Goal: Task Accomplishment & Management: Manage account settings

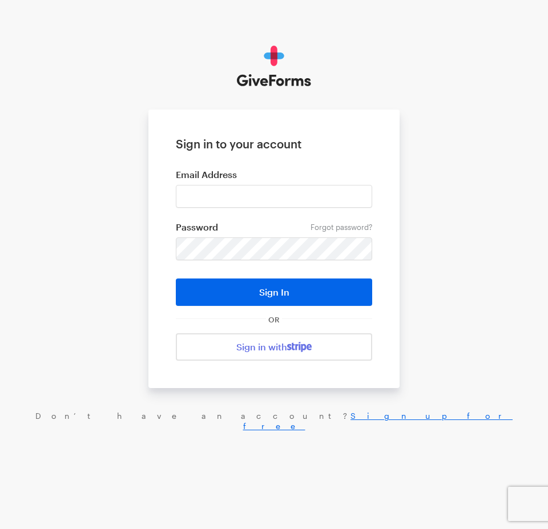
type input "haltura@brightfocus.org"
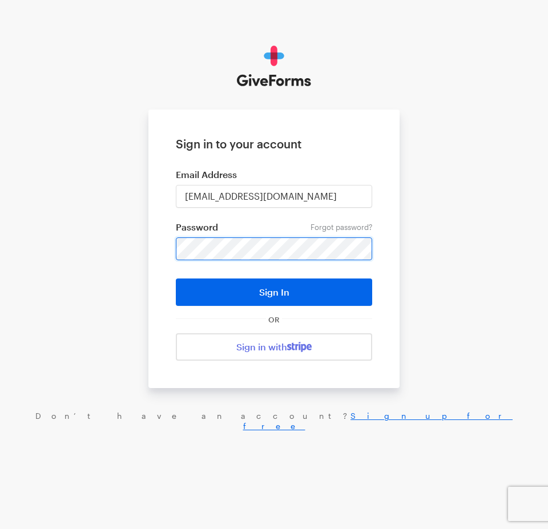
click at [176, 278] on button "Sign In" at bounding box center [274, 291] width 196 height 27
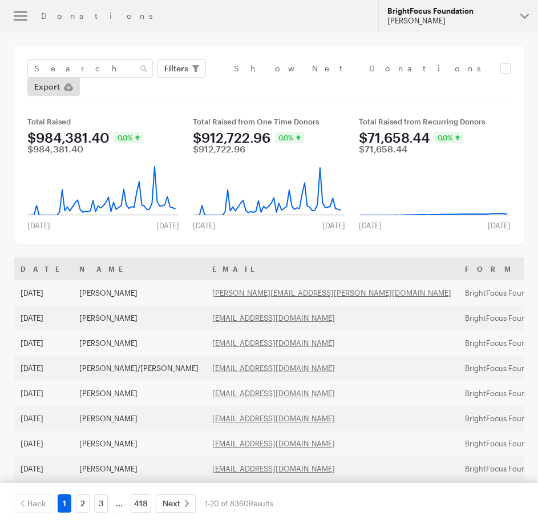
click at [463, 11] on div "BrightFocus Foundation" at bounding box center [449, 11] width 124 height 10
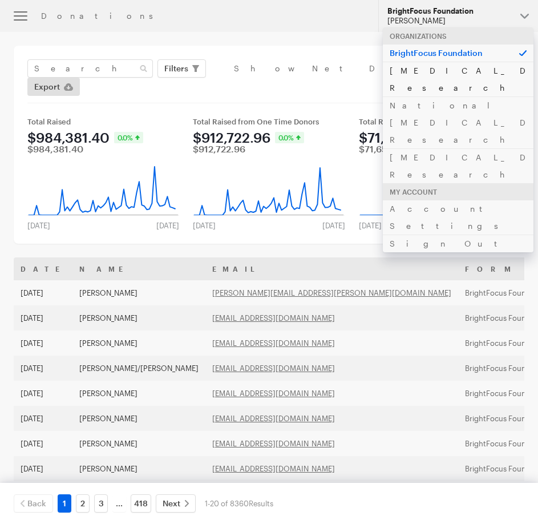
click at [429, 69] on link "[MEDICAL_DATA] Research" at bounding box center [458, 79] width 151 height 35
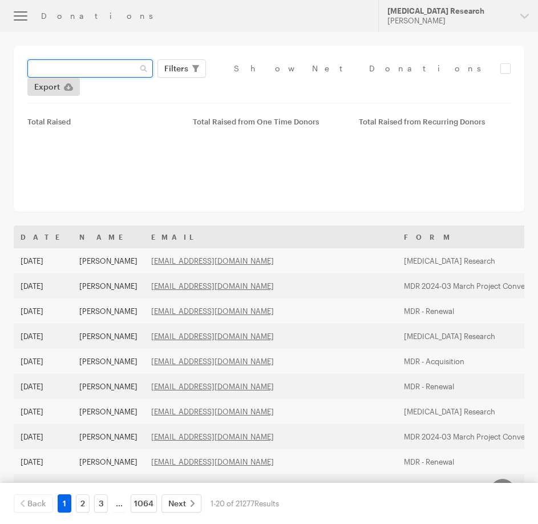
click at [122, 75] on input "text" at bounding box center [90, 68] width 126 height 18
paste input "info@haynesct.com"
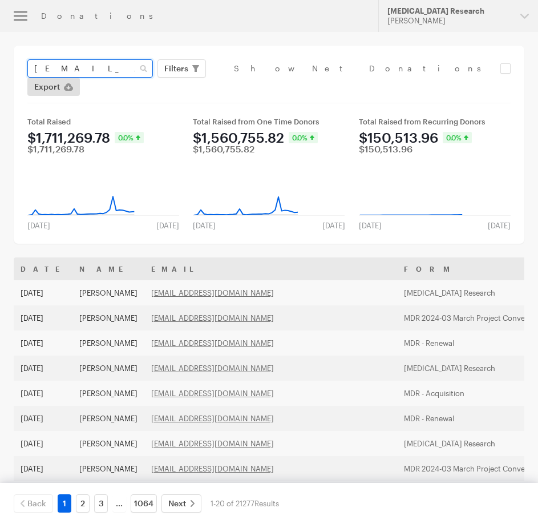
type input "info@haynesct.com"
click at [262, 83] on button "Apply" at bounding box center [280, 92] width 37 height 18
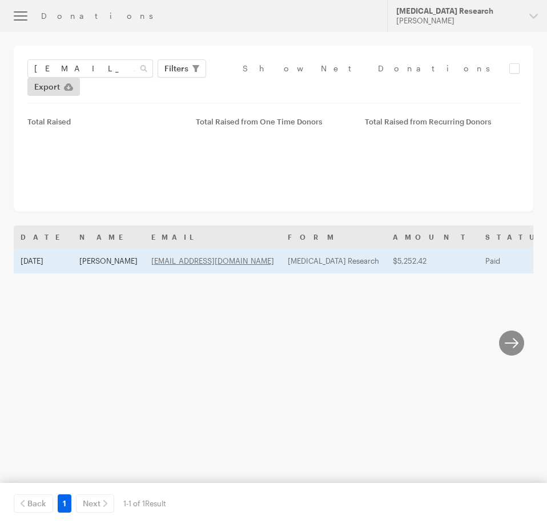
click at [82, 248] on td "[PERSON_NAME]" at bounding box center [108, 260] width 72 height 25
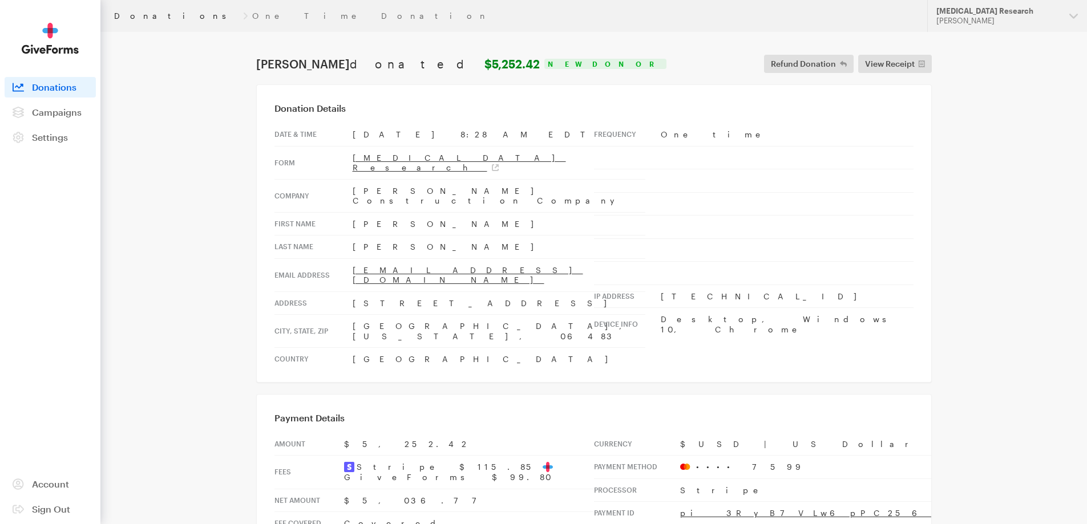
click at [140, 17] on link "Donations" at bounding box center [176, 15] width 124 height 9
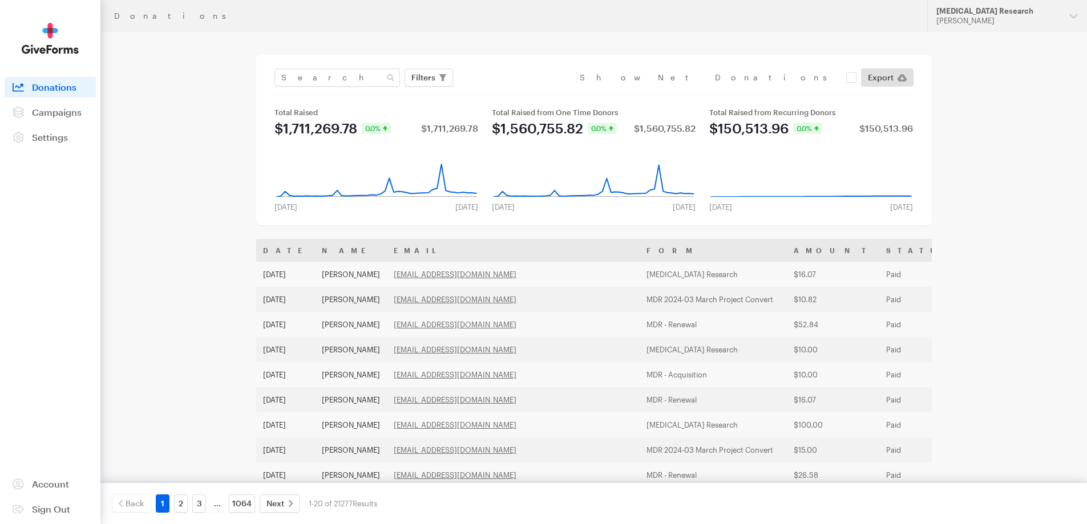
click at [1013, 17] on div "[PERSON_NAME]" at bounding box center [998, 21] width 124 height 10
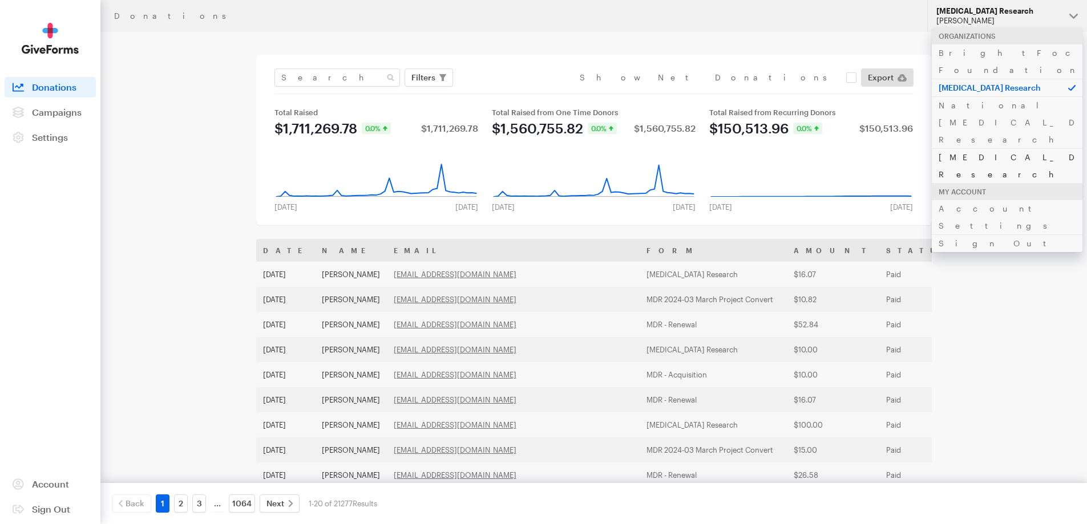
click at [1014, 148] on link "[MEDICAL_DATA] Research" at bounding box center [1007, 165] width 151 height 35
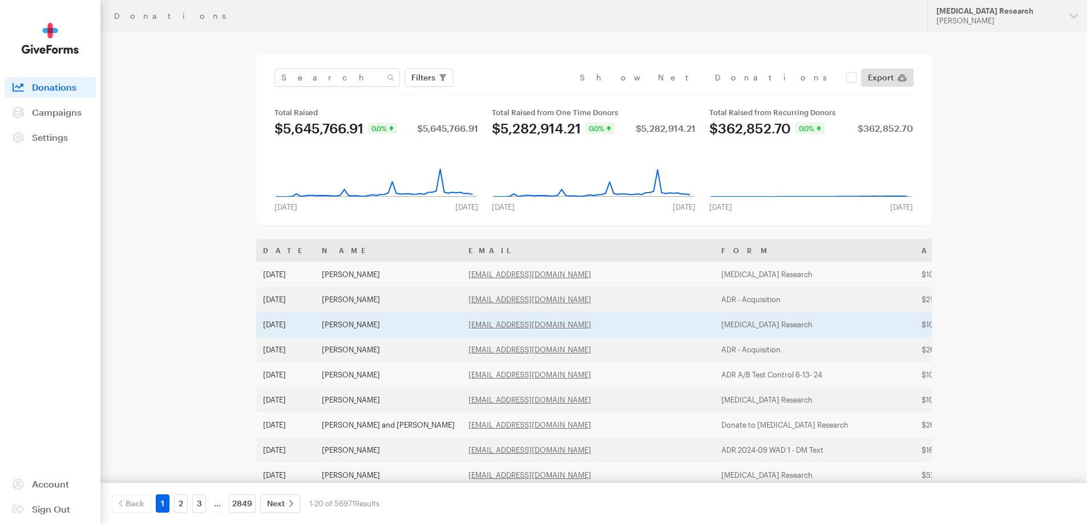
click at [388, 330] on td "[PERSON_NAME]" at bounding box center [388, 324] width 147 height 25
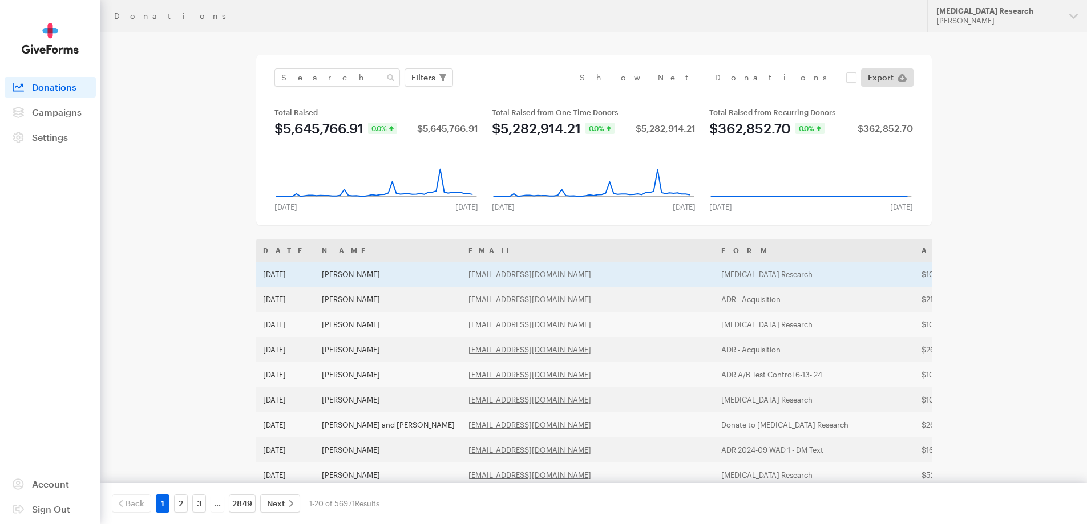
click at [366, 272] on td "[PERSON_NAME]" at bounding box center [388, 274] width 147 height 25
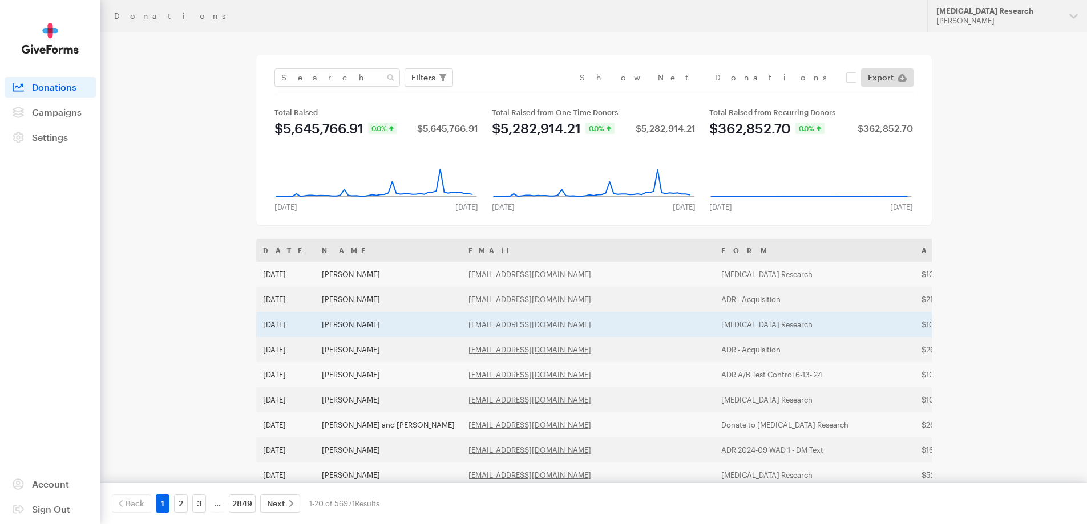
click at [360, 328] on td "[PERSON_NAME]" at bounding box center [388, 324] width 147 height 25
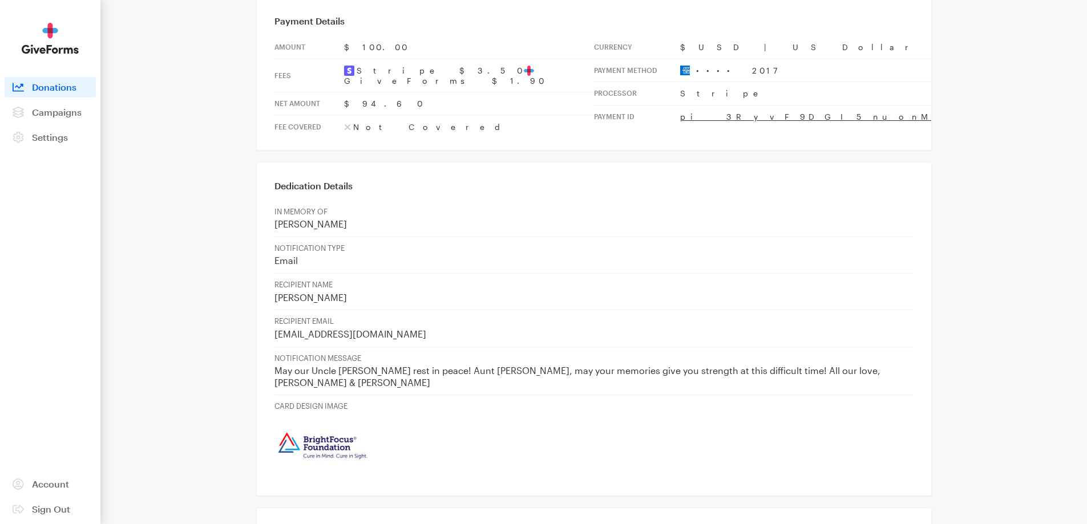
scroll to position [399, 0]
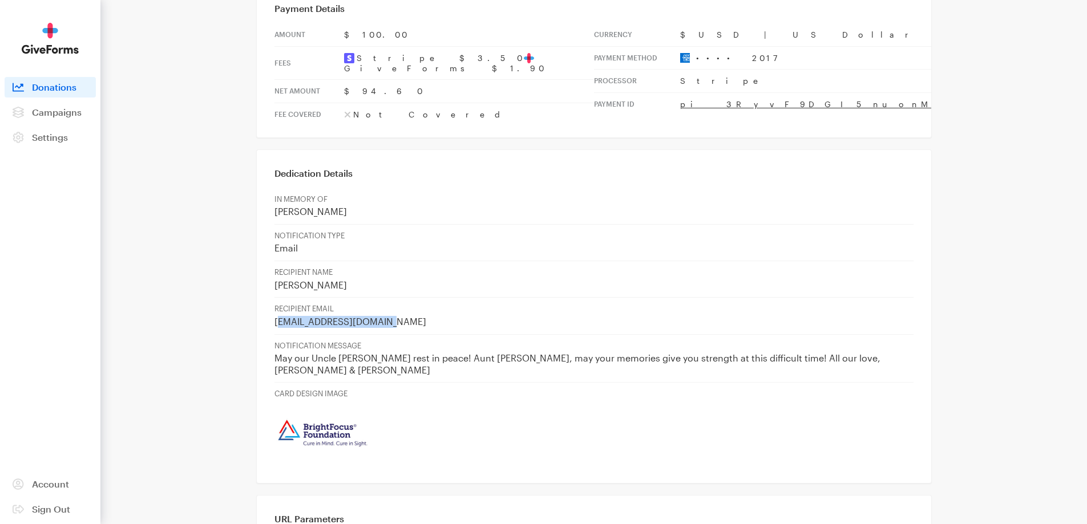
drag, startPoint x: 395, startPoint y: 284, endPoint x: 277, endPoint y: 286, distance: 117.5
click at [277, 316] on p "caroleweinman@gmail.com" at bounding box center [593, 322] width 639 height 12
drag, startPoint x: 277, startPoint y: 286, endPoint x: 389, endPoint y: 279, distance: 111.5
click at [389, 316] on p "caroleweinman@gmail.com" at bounding box center [593, 322] width 639 height 12
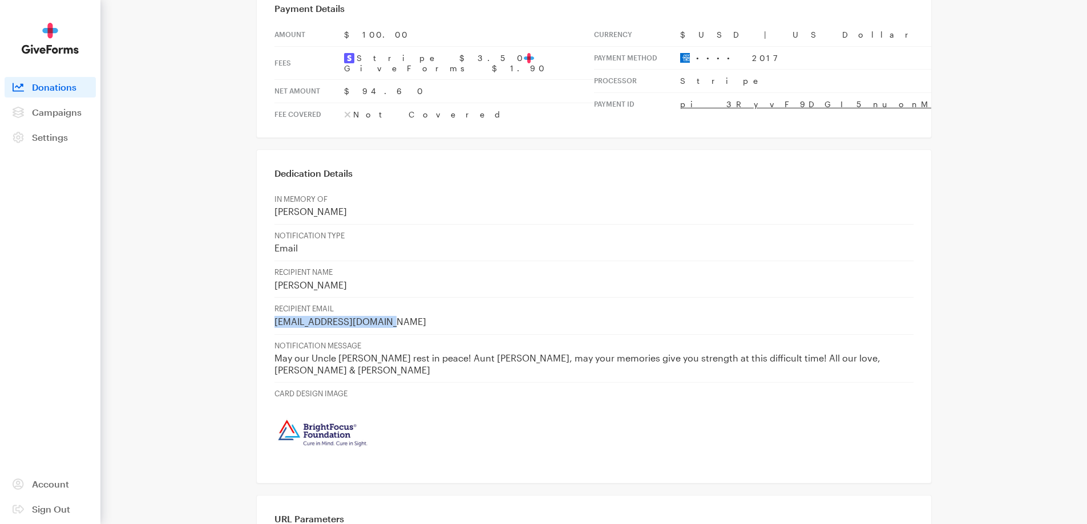
click at [389, 316] on p "caroleweinman@gmail.com" at bounding box center [593, 322] width 639 height 12
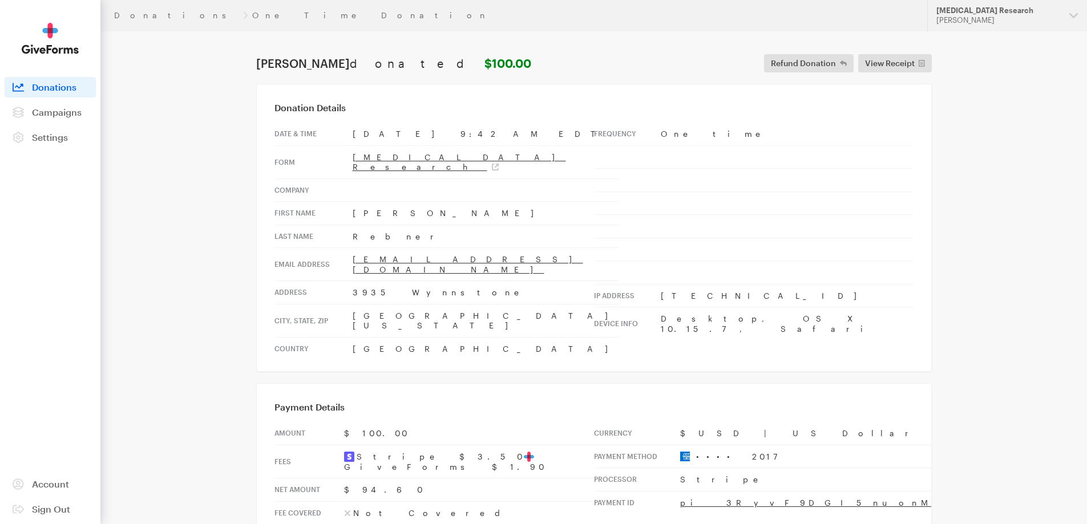
scroll to position [0, 0]
click at [830, 66] on span "Refund Donation" at bounding box center [803, 64] width 65 height 14
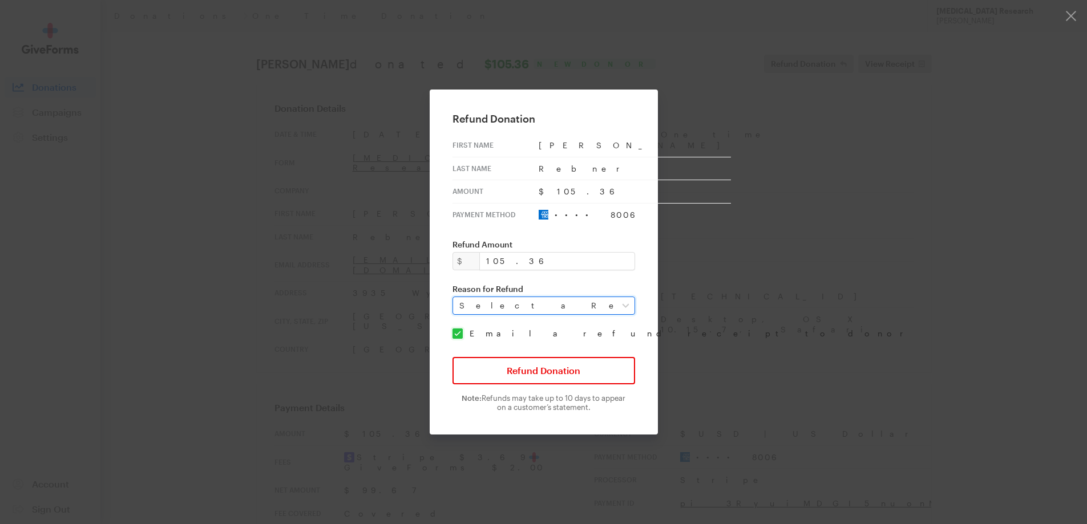
click at [528, 304] on select "Select a Reason Fraud Duplicate Other" at bounding box center [543, 306] width 183 height 18
select select "duplicate"
click at [460, 297] on select "Select a Reason Fraud Duplicate Other" at bounding box center [543, 306] width 183 height 18
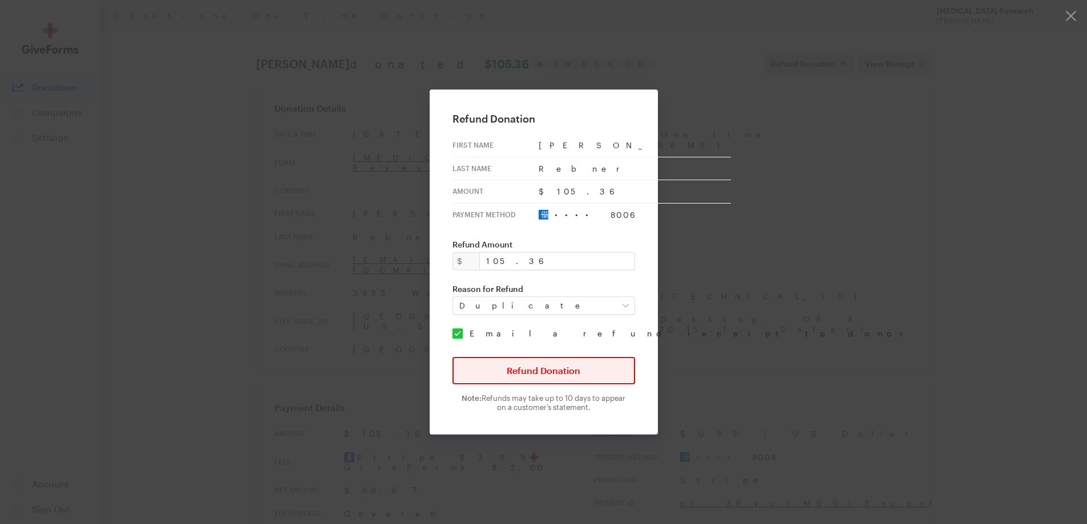
click at [589, 363] on button "Refund Donation" at bounding box center [543, 370] width 183 height 27
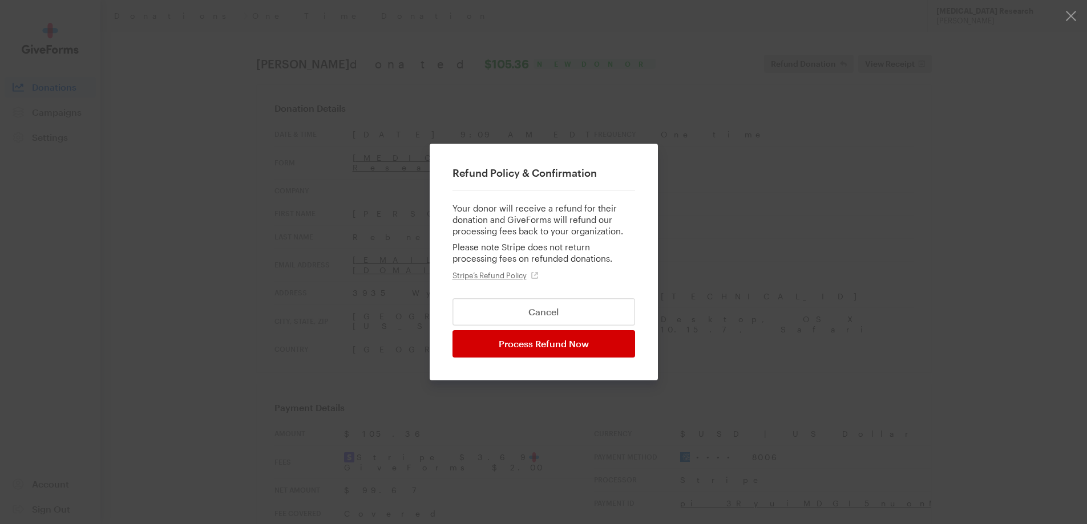
click at [546, 340] on input "Process Refund Now" at bounding box center [543, 343] width 183 height 27
type input "Processing..."
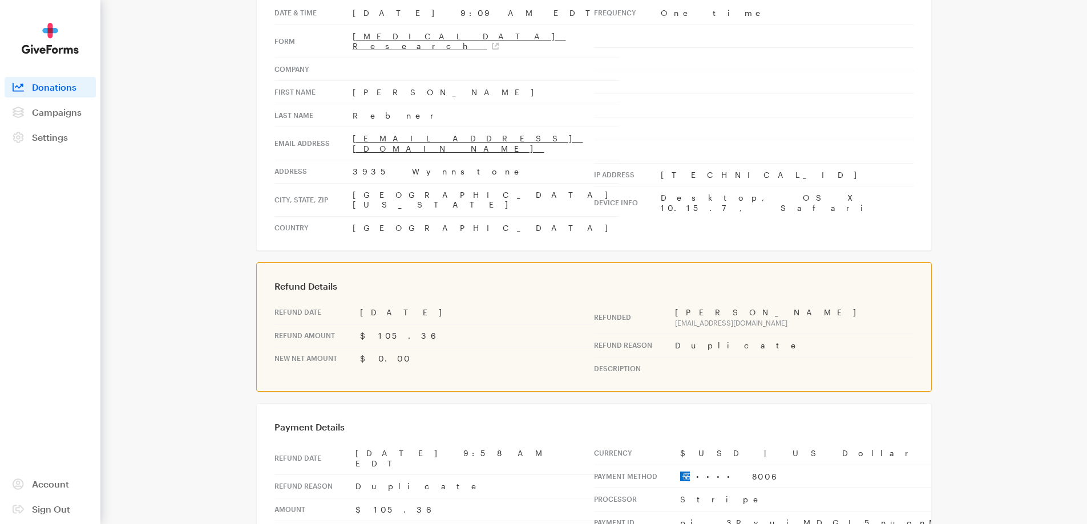
scroll to position [118, 0]
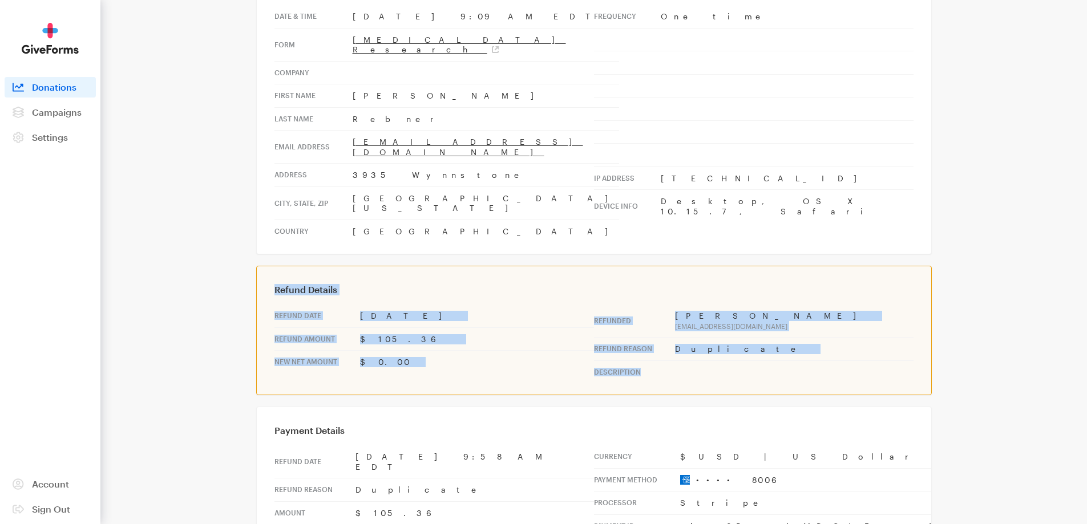
drag, startPoint x: 659, startPoint y: 331, endPoint x: 264, endPoint y: 260, distance: 401.8
click at [264, 266] on div "Refund Details Refund Date [DATE] Refund Amount $105.36 New Net Amount $0.00 Re…" at bounding box center [594, 331] width 676 height 130
drag, startPoint x: 265, startPoint y: 260, endPoint x: 681, endPoint y: 331, distance: 422.1
click at [681, 331] on div "Refund Details Refund Date [DATE] Refund Amount $105.36 New Net Amount $0.00 Re…" at bounding box center [594, 331] width 676 height 130
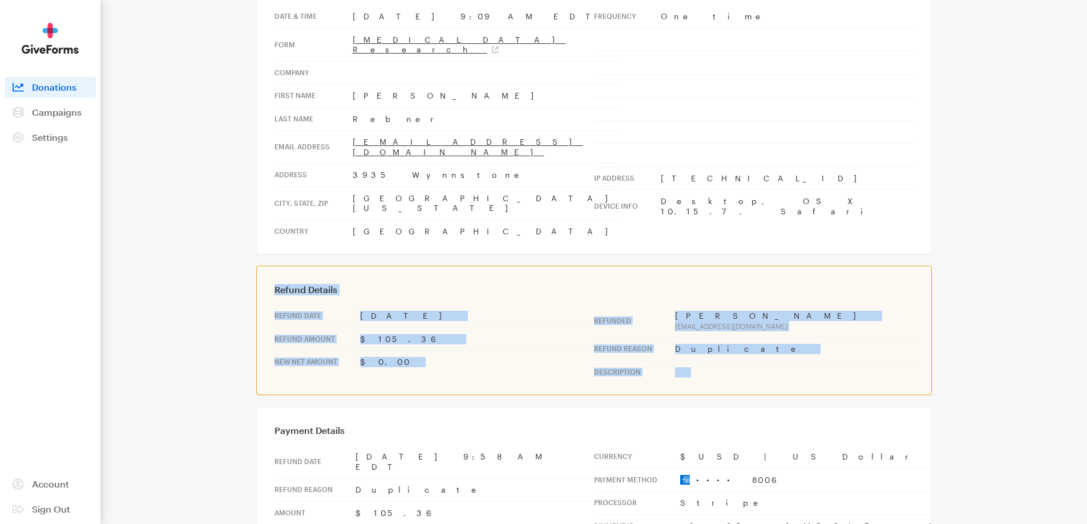
click at [681, 361] on td at bounding box center [794, 372] width 238 height 23
drag, startPoint x: 694, startPoint y: 335, endPoint x: 276, endPoint y: 255, distance: 425.8
click at [276, 266] on div "Refund Details Refund Date Aug 22, 2025 Refund Amount $105.36 New Net Amount $0…" at bounding box center [594, 331] width 676 height 130
click at [276, 284] on h3 "Refund Details" at bounding box center [593, 289] width 639 height 11
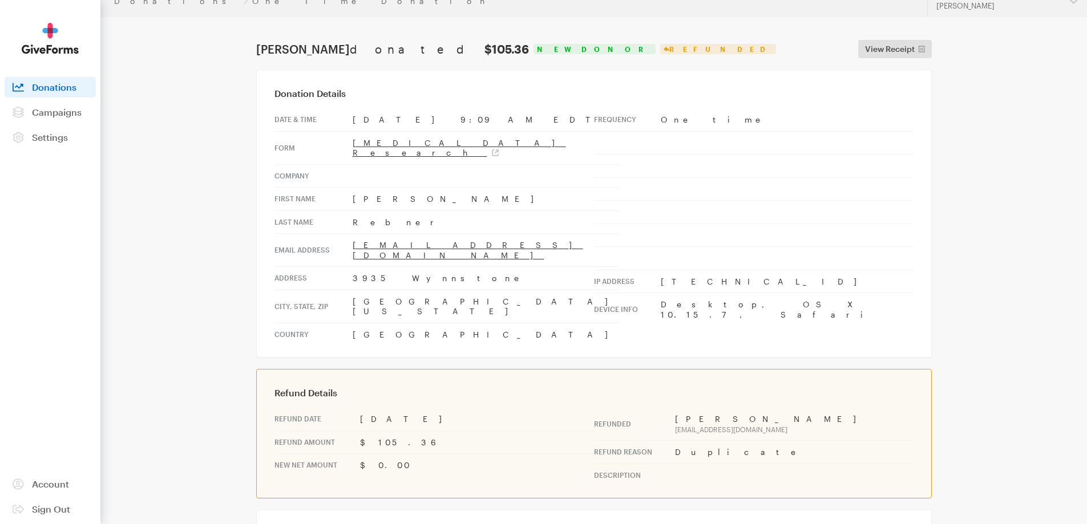
scroll to position [0, 0]
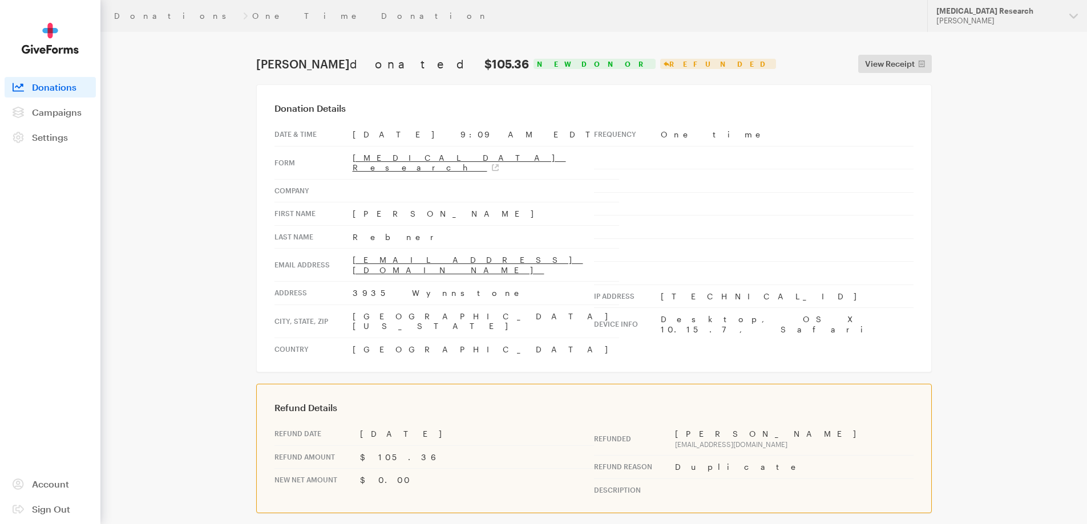
drag, startPoint x: 424, startPoint y: 69, endPoint x: 254, endPoint y: 66, distance: 169.5
click at [254, 66] on div "Susan Rebner donated $105.36" at bounding box center [392, 64] width 277 height 14
drag, startPoint x: 455, startPoint y: 246, endPoint x: 528, endPoint y: 248, distance: 73.0
click at [528, 249] on td "swrebner@gmail.com" at bounding box center [486, 265] width 266 height 33
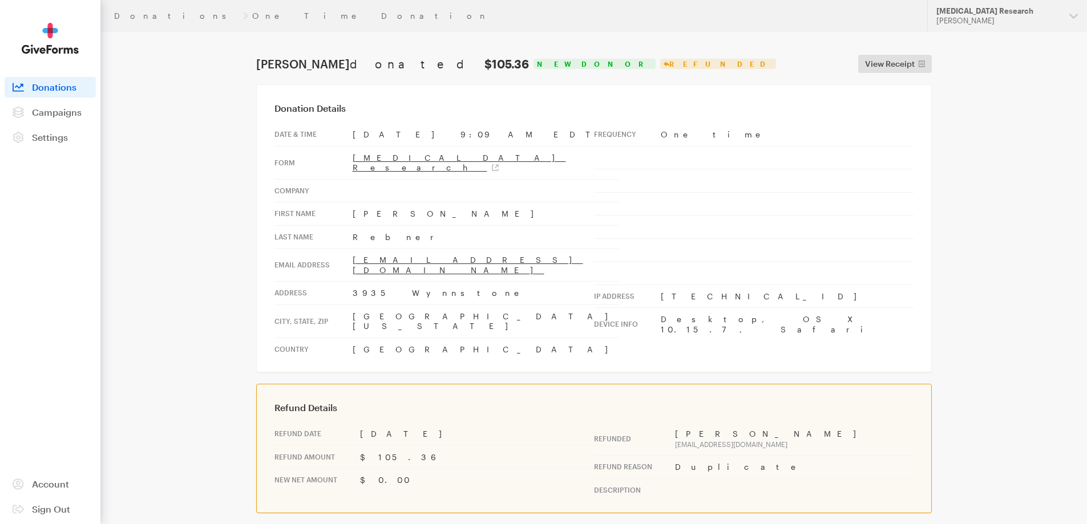
click at [924, 306] on div "Donation Details Date & time Aug 22, 2025 9:09 AM EDT Form Alzheimer's Disease …" at bounding box center [594, 228] width 676 height 288
click at [122, 17] on link "Donations" at bounding box center [176, 15] width 124 height 9
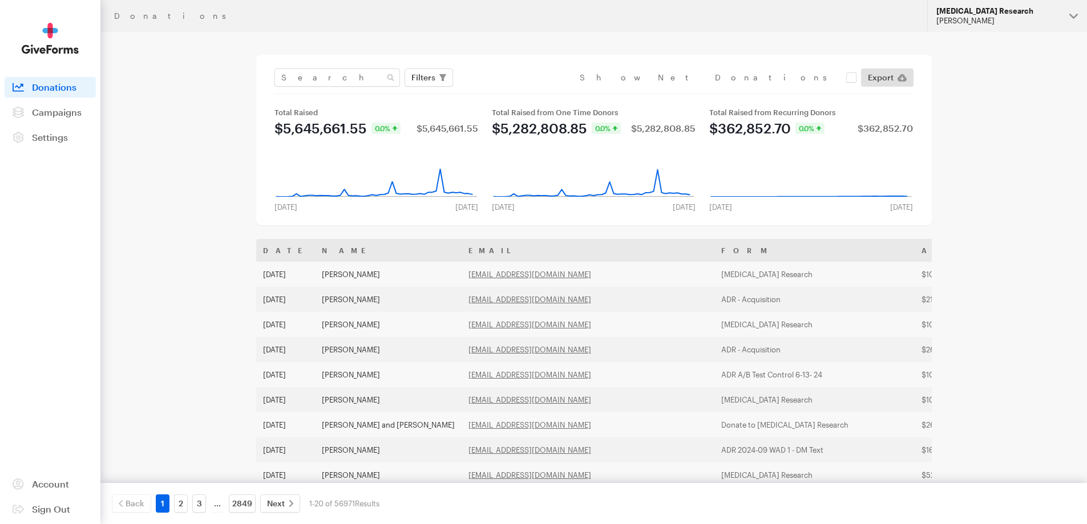
click at [983, 22] on div "[PERSON_NAME]" at bounding box center [998, 21] width 124 height 10
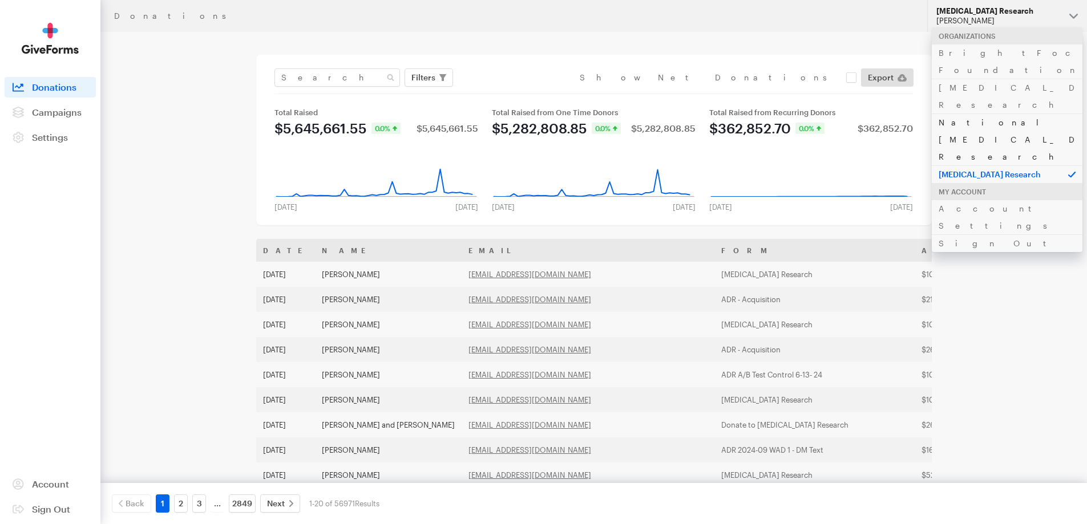
click at [961, 114] on link "National [MEDICAL_DATA] Research" at bounding box center [1007, 140] width 151 height 52
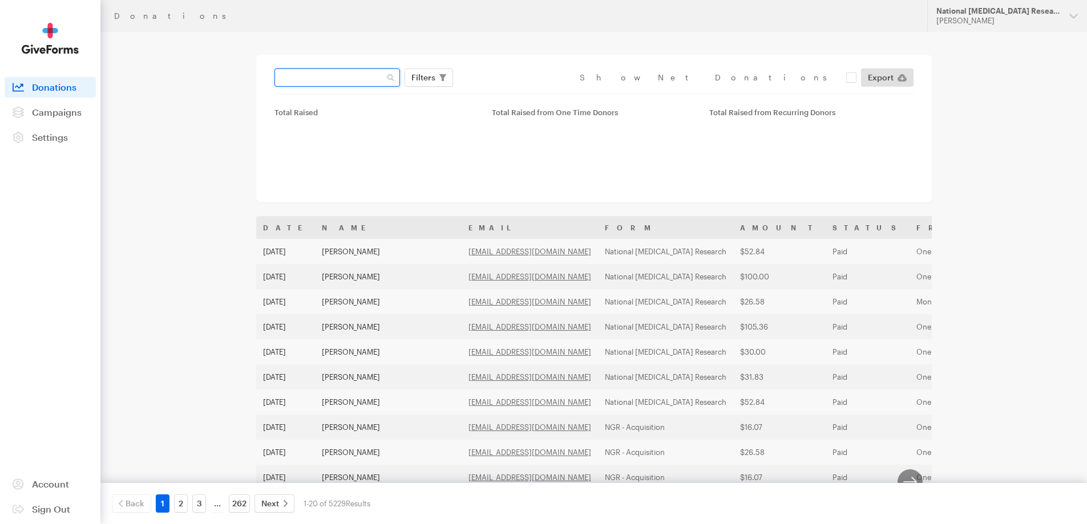
click at [303, 76] on input "text" at bounding box center [337, 77] width 126 height 18
paste input "[EMAIL_ADDRESS][DOMAIN_NAME]"
type input "[EMAIL_ADDRESS][DOMAIN_NAME]"
click at [509, 92] on button "Apply" at bounding box center [527, 101] width 37 height 18
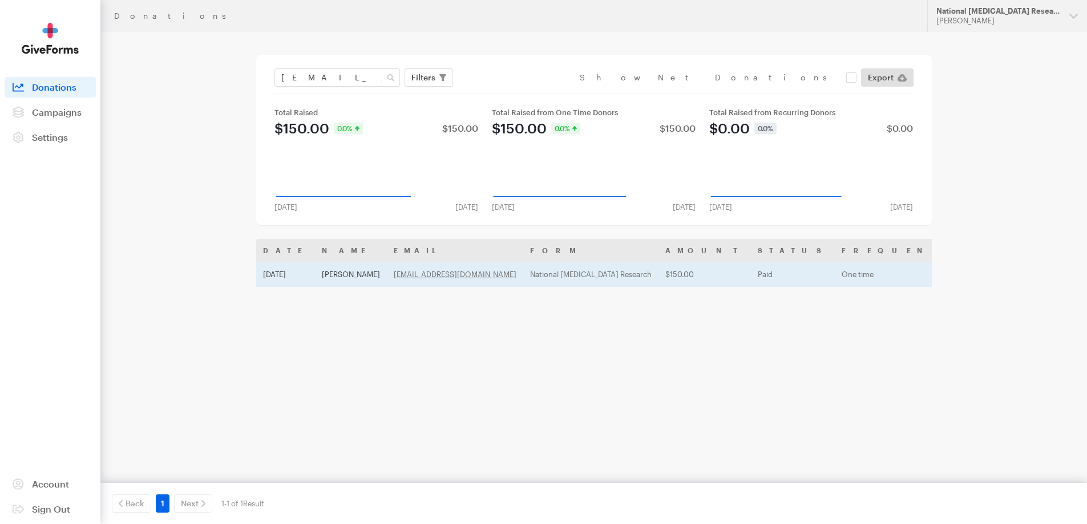
click at [286, 268] on td "Aug 20, 2025" at bounding box center [285, 274] width 59 height 25
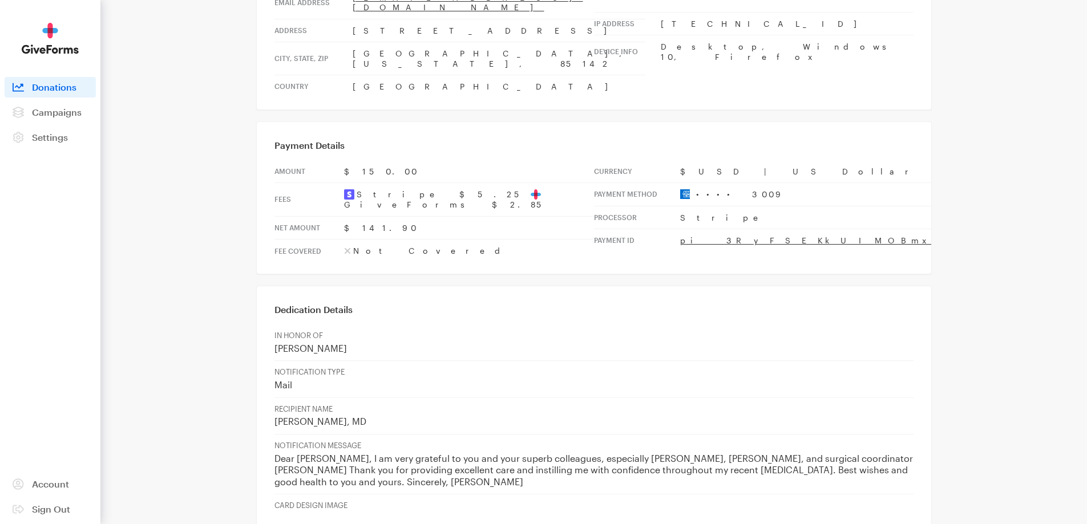
scroll to position [285, 0]
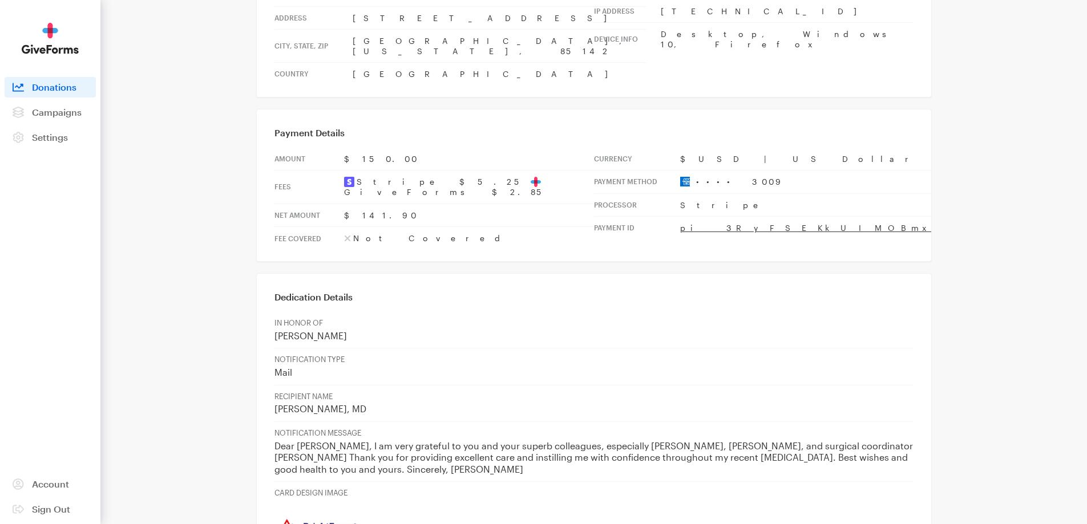
click at [691, 440] on p "Dear [PERSON_NAME], I am very grateful to you and your superb colleagues, espec…" at bounding box center [593, 457] width 639 height 35
drag, startPoint x: 707, startPoint y: 406, endPoint x: 723, endPoint y: 425, distance: 24.7
click at [723, 440] on p "Dear [PERSON_NAME], I am very grateful to you and your superb colleagues, espec…" at bounding box center [593, 457] width 639 height 35
copy p "t wishes and good health to you and yours. Sincerely, [PERSON_NAME]"
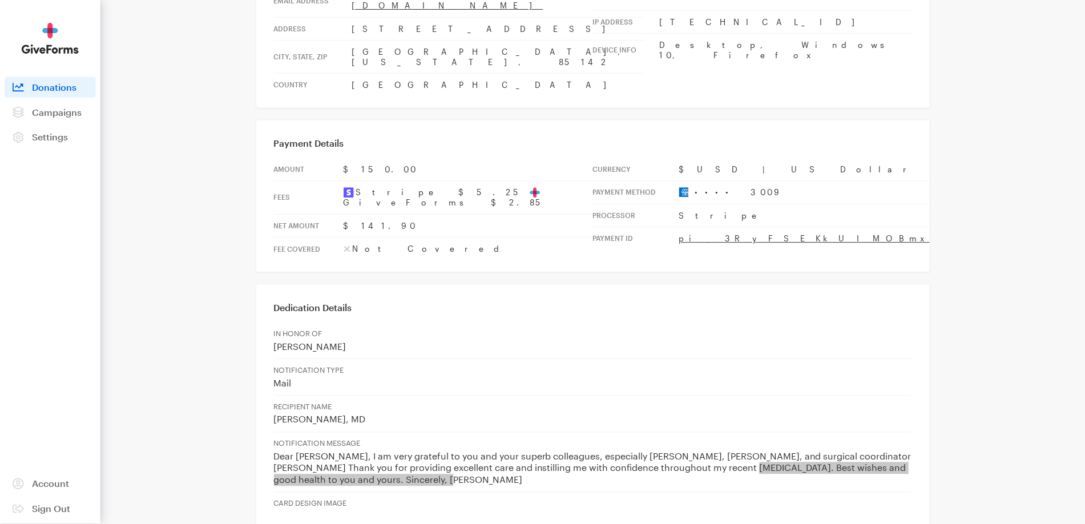
scroll to position [0, 0]
